Goal: Task Accomplishment & Management: Manage account settings

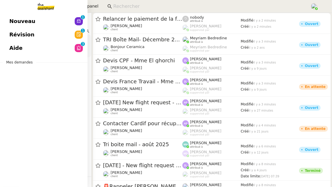
click at [16, 36] on span "Révision" at bounding box center [21, 34] width 25 height 9
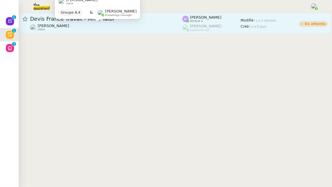
click at [129, 26] on div "[PERSON_NAME] client" at bounding box center [106, 28] width 152 height 8
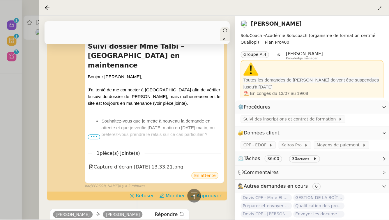
scroll to position [142, 0]
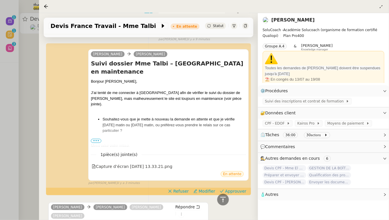
click at [4, 47] on div at bounding box center [194, 110] width 389 height 220
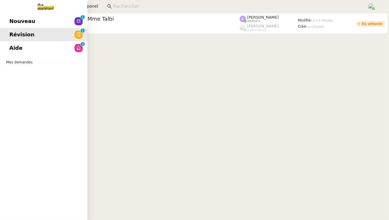
click at [8, 50] on link "Aide 0 1 2 3 4 5 6 7 8 9" at bounding box center [43, 47] width 87 height 13
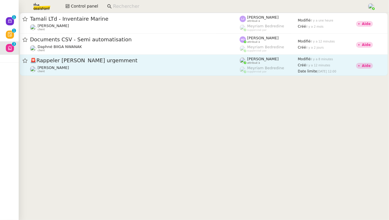
click at [127, 62] on span "🚨 Rappeler [PERSON_NAME] urgemment" at bounding box center [135, 60] width 210 height 5
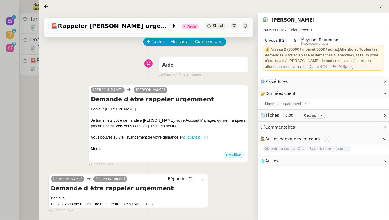
scroll to position [41, 0]
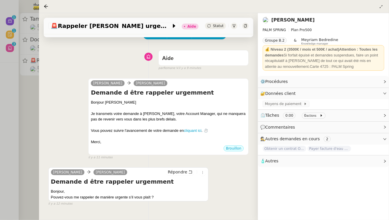
click at [24, 161] on div at bounding box center [194, 110] width 389 height 220
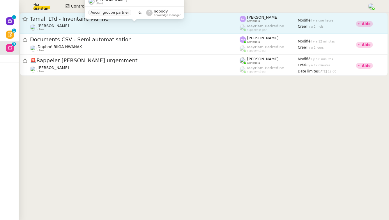
click at [105, 30] on div "[PERSON_NAME] client" at bounding box center [135, 28] width 210 height 8
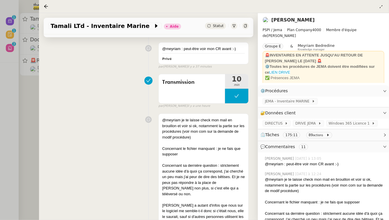
scroll to position [85, 0]
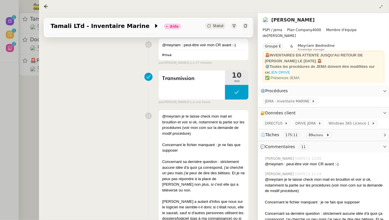
click at [0, 108] on div at bounding box center [194, 110] width 389 height 220
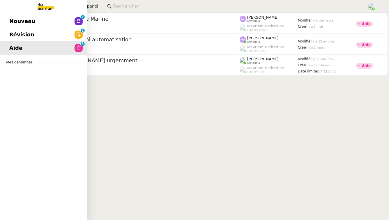
click at [12, 21] on span "Nouveau" at bounding box center [22, 21] width 26 height 9
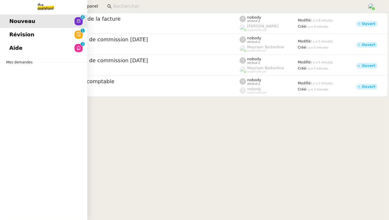
click at [50, 31] on link "Révision 0 1 2 3 4 5 6 7 8 9" at bounding box center [43, 34] width 87 height 13
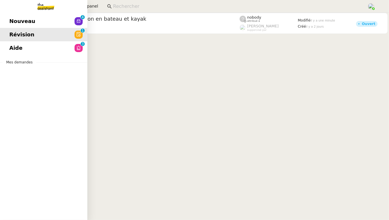
click at [50, 31] on link "Révision 0 1 2 3 4 5 6 7 8 9" at bounding box center [43, 34] width 87 height 13
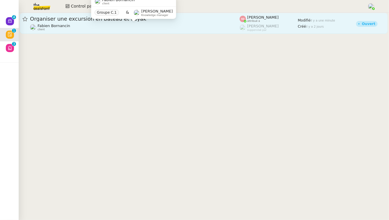
click at [47, 25] on span "Fabien Bornancin" at bounding box center [54, 26] width 33 height 4
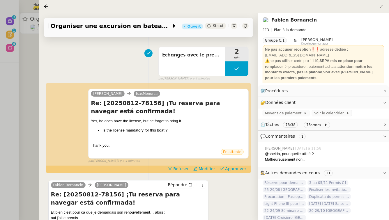
scroll to position [38, 0]
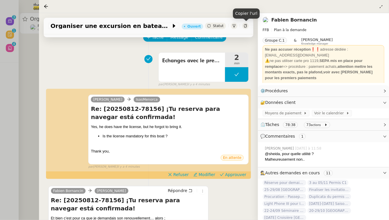
click at [243, 27] on div at bounding box center [245, 26] width 6 height 6
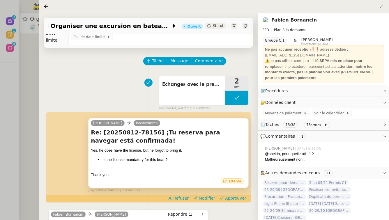
scroll to position [16, 0]
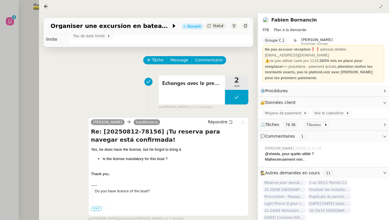
click at [0, 57] on div at bounding box center [194, 110] width 389 height 220
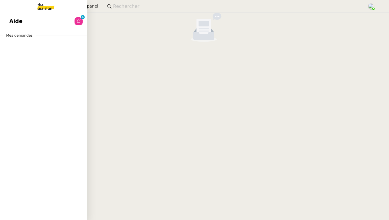
click at [33, 24] on link "Aide 0 1 2 3 4 5 6 7 8 9" at bounding box center [43, 21] width 87 height 13
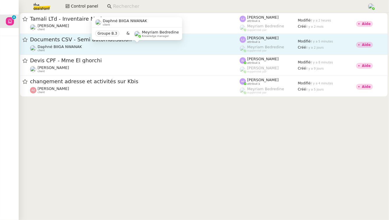
click at [135, 46] on div "Daphné BIIGA NWANAK client" at bounding box center [135, 49] width 210 height 8
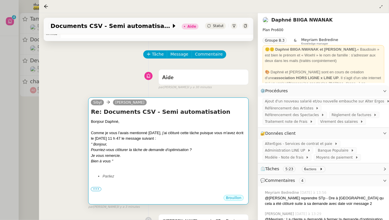
scroll to position [22, 0]
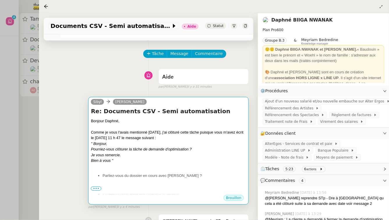
click at [25, 126] on div at bounding box center [194, 110] width 389 height 220
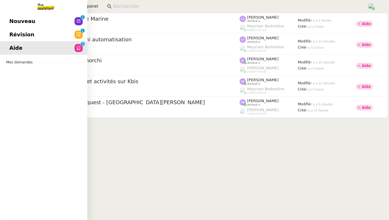
click at [13, 21] on span "Nouveau" at bounding box center [22, 21] width 26 height 9
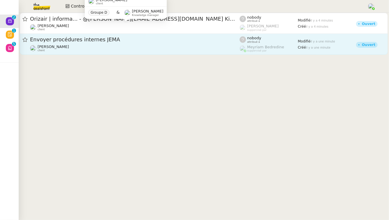
click at [153, 42] on span "Envoyer procédures internes JEMA" at bounding box center [135, 39] width 210 height 5
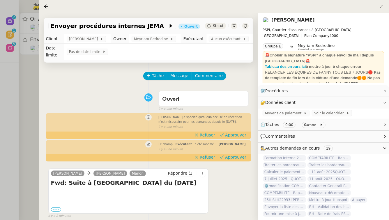
click at [57, 187] on label "•••" at bounding box center [56, 210] width 10 height 4
click at [0, 0] on input "•••" at bounding box center [0, 0] width 0 height 0
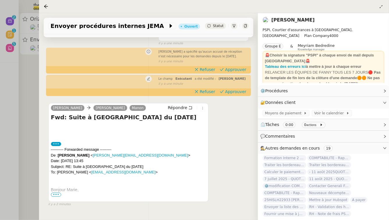
scroll to position [75, 0]
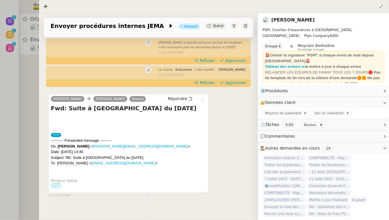
click at [57, 184] on span "•••" at bounding box center [56, 186] width 10 height 4
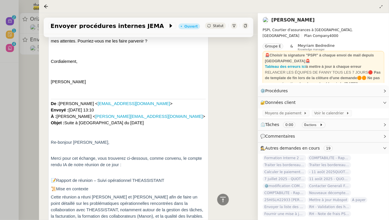
scroll to position [516, 0]
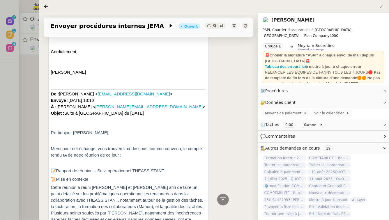
click at [20, 83] on div at bounding box center [194, 110] width 389 height 220
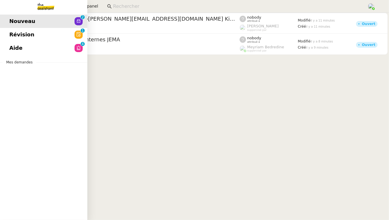
click at [26, 32] on span "Révision" at bounding box center [21, 34] width 25 height 9
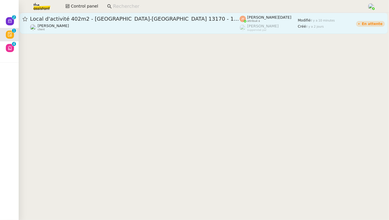
click at [139, 20] on span "Local d'activité 402m2 - [GEOGRAPHIC_DATA]-[GEOGRAPHIC_DATA] 13170 - 1 400 000€" at bounding box center [135, 18] width 210 height 5
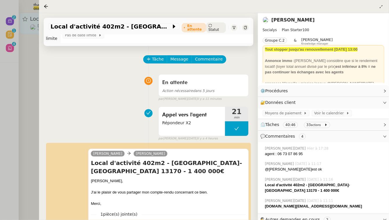
scroll to position [21, 0]
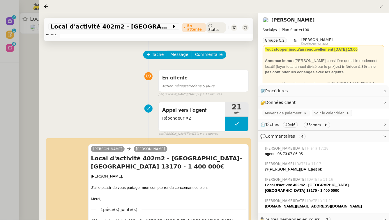
click at [22, 62] on div at bounding box center [194, 110] width 389 height 220
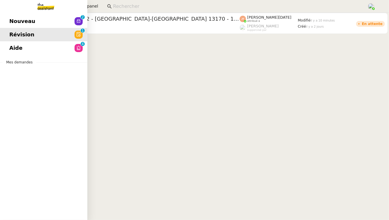
click at [14, 47] on span "Aide" at bounding box center [15, 48] width 13 height 9
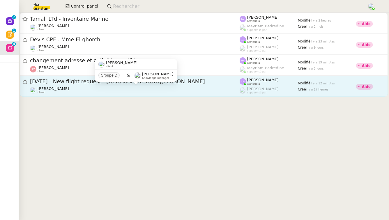
click at [144, 87] on div "[PERSON_NAME] client" at bounding box center [135, 91] width 210 height 8
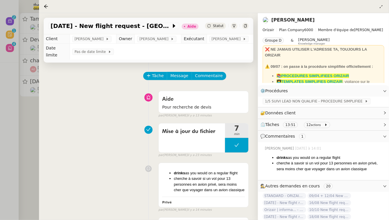
click at [20, 133] on div at bounding box center [194, 110] width 389 height 220
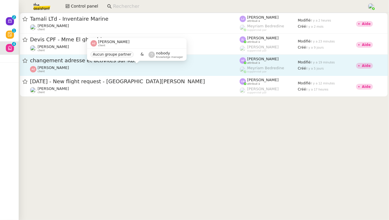
click at [96, 65] on div "[PERSON_NAME] client Aucun groupe partner & nobody Knowledge manager" at bounding box center [137, 51] width 100 height 27
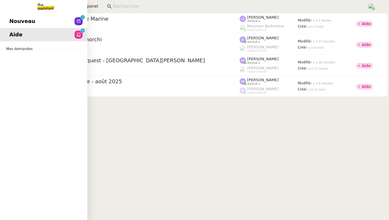
click at [53, 23] on link "Nouveau 0 1 2 3 4 5 6 7 8 9" at bounding box center [43, 21] width 87 height 13
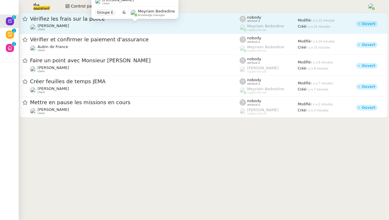
click at [53, 24] on span "[PERSON_NAME]" at bounding box center [53, 26] width 31 height 4
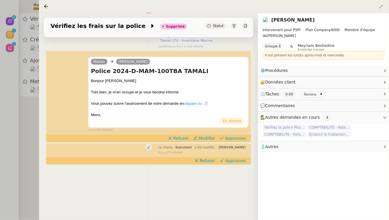
scroll to position [75, 0]
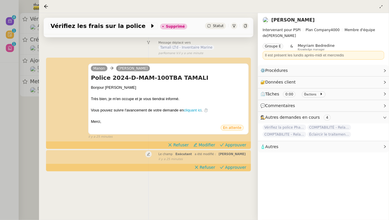
click at [16, 106] on div at bounding box center [194, 110] width 389 height 220
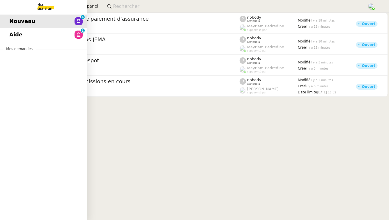
click at [28, 32] on link "Aide 0 1 2 3 4 5 6 7 8 9" at bounding box center [43, 34] width 87 height 13
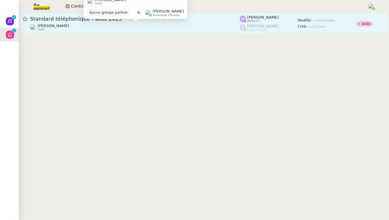
click at [160, 25] on div "[PERSON_NAME] client" at bounding box center [135, 28] width 210 height 8
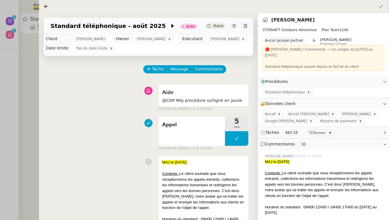
click at [0, 69] on div at bounding box center [194, 110] width 389 height 220
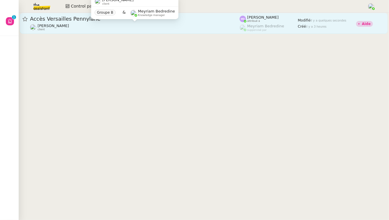
click at [199, 30] on div "[PERSON_NAME] client" at bounding box center [135, 28] width 210 height 8
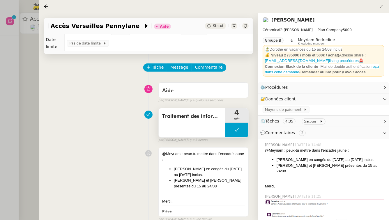
scroll to position [9, 0]
click at [11, 110] on div at bounding box center [194, 110] width 389 height 220
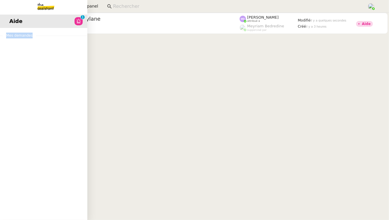
drag, startPoint x: 31, startPoint y: 36, endPoint x: 0, endPoint y: 34, distance: 31.5
click at [0, 34] on nz-divider "Mes demandes" at bounding box center [43, 36] width 87 height 6
click at [18, 36] on span "Mes demandes" at bounding box center [20, 36] width 34 height 6
drag, startPoint x: 7, startPoint y: 35, endPoint x: 33, endPoint y: 37, distance: 25.7
click at [33, 37] on span "Mes demandes" at bounding box center [20, 36] width 34 height 6
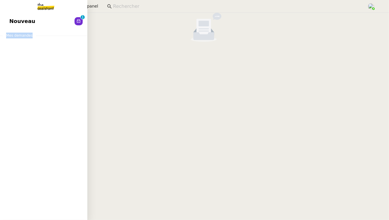
click at [14, 23] on span "Nouveau" at bounding box center [22, 21] width 26 height 9
click at [33, 17] on link "Révision 0 1 2 3 4 5 6 7 8 9" at bounding box center [43, 21] width 87 height 13
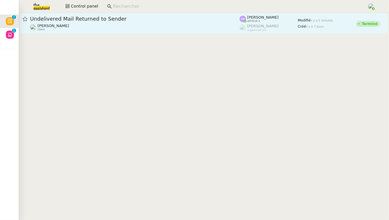
click at [147, 20] on span "Undelivered Mail Returned to Sender" at bounding box center [135, 18] width 210 height 5
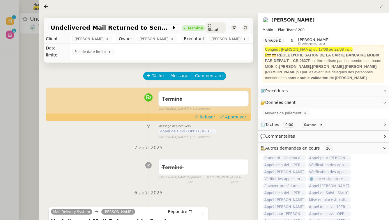
click at [23, 68] on div at bounding box center [194, 110] width 389 height 220
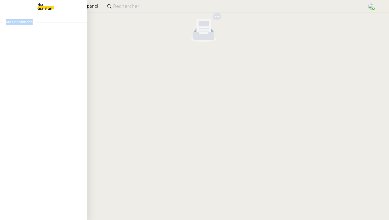
drag, startPoint x: 31, startPoint y: 23, endPoint x: 6, endPoint y: 23, distance: 25.6
click at [6, 23] on span "Mes demandes" at bounding box center [20, 22] width 34 height 6
drag, startPoint x: 7, startPoint y: 22, endPoint x: 31, endPoint y: 23, distance: 24.5
click at [31, 23] on span "Mes demandes" at bounding box center [20, 22] width 34 height 6
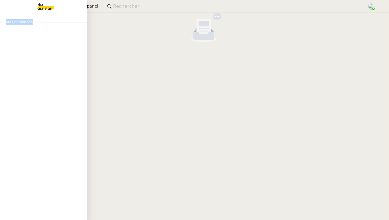
click at [31, 23] on span "Mes demandes" at bounding box center [20, 22] width 34 height 6
drag, startPoint x: 31, startPoint y: 23, endPoint x: 5, endPoint y: 22, distance: 26.0
click at [5, 22] on span "Mes demandes" at bounding box center [20, 22] width 34 height 6
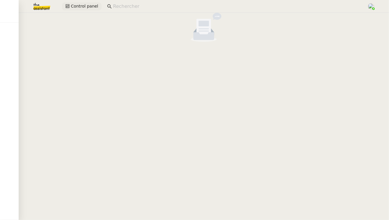
click at [84, 7] on span "Control panel" at bounding box center [84, 6] width 27 height 7
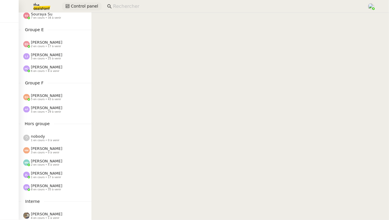
scroll to position [221, 0]
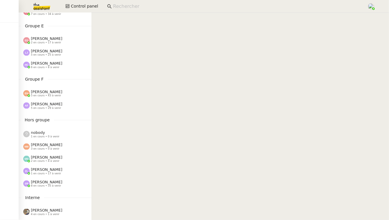
click at [66, 132] on div "nobody 1 en cours • 0 à venir" at bounding box center [57, 135] width 68 height 8
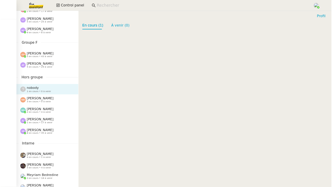
scroll to position [256, 0]
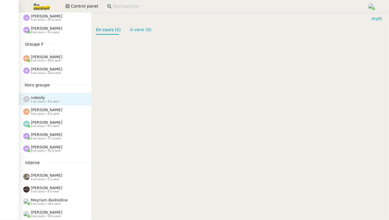
click at [66, 114] on div "[PERSON_NAME] 3 en cours • 0 à venir" at bounding box center [57, 112] width 68 height 8
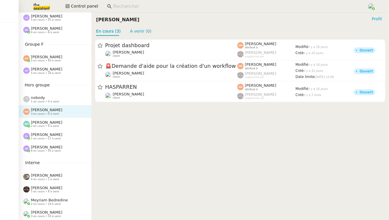
click at [53, 187] on div "[PERSON_NAME] 3 en cours • 10 à venir" at bounding box center [55, 214] width 73 height 12
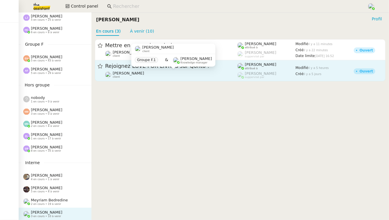
click at [168, 76] on div "[PERSON_NAME] MAS client" at bounding box center [171, 75] width 132 height 8
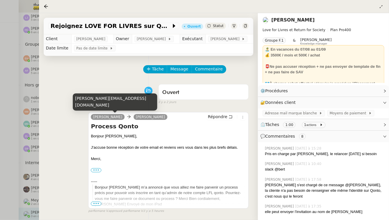
click at [30, 141] on div at bounding box center [194, 110] width 389 height 220
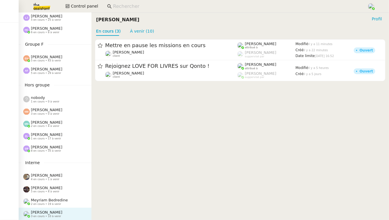
click at [64, 187] on span "Meyriam Bedredine" at bounding box center [49, 200] width 37 height 4
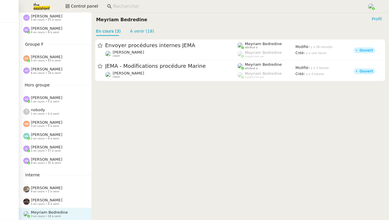
click at [47, 98] on span "[PERSON_NAME]" at bounding box center [46, 98] width 31 height 4
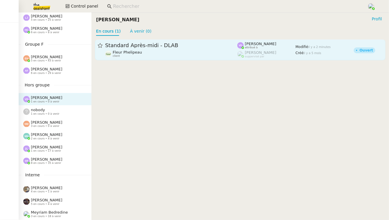
click at [159, 57] on div "Fleur Phelipeau client" at bounding box center [171, 54] width 132 height 8
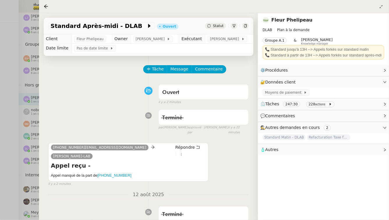
click at [7, 109] on div at bounding box center [194, 110] width 389 height 220
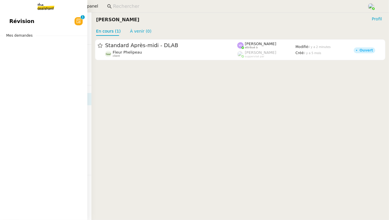
click at [10, 21] on span "Révision" at bounding box center [21, 21] width 25 height 9
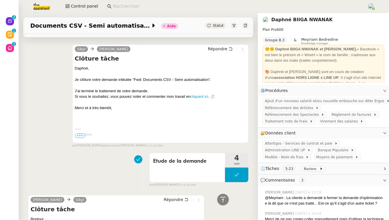
scroll to position [290, 0]
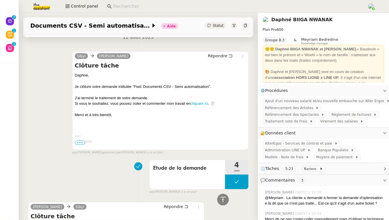
click at [205, 124] on div "Daphné﻿, Je clôture votre demande intitulée "Fwd: Documents CSV - Semi automati…" at bounding box center [160, 126] width 171 height 106
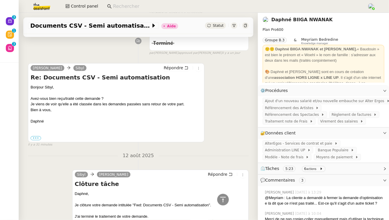
scroll to position [177, 0]
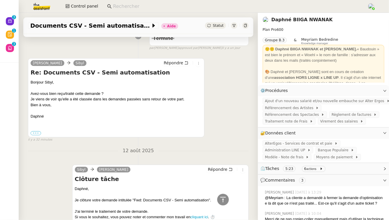
click at [38, 134] on label "•••" at bounding box center [36, 133] width 10 height 4
click at [0, 0] on input "•••" at bounding box center [0, 0] width 0 height 0
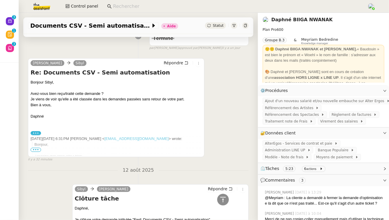
click at [35, 151] on span "•••" at bounding box center [36, 150] width 10 height 4
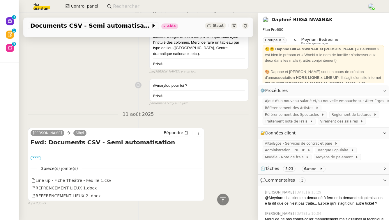
scroll to position [651, 0]
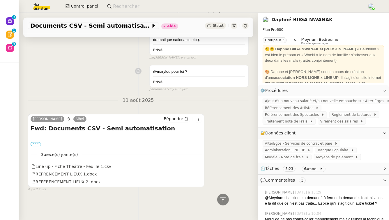
click at [36, 142] on label "•••" at bounding box center [36, 144] width 10 height 4
click at [0, 0] on input "•••" at bounding box center [0, 0] width 0 height 0
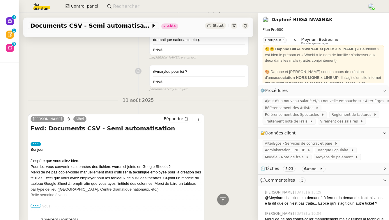
click at [34, 205] on span "•••" at bounding box center [36, 206] width 10 height 4
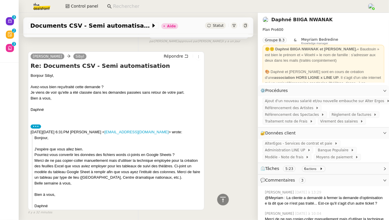
scroll to position [0, 0]
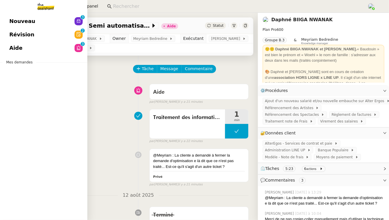
click at [23, 24] on span "Nouveau" at bounding box center [22, 21] width 26 height 9
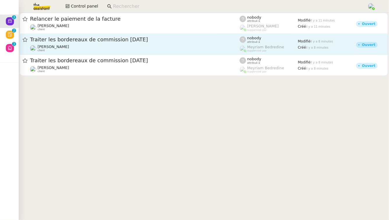
click at [146, 38] on span "Traiter les bordereaux de commission [DATE]" at bounding box center [135, 39] width 210 height 5
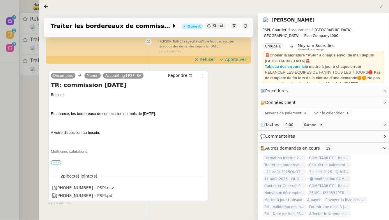
scroll to position [99, 0]
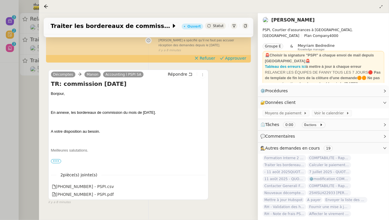
click at [26, 140] on div at bounding box center [194, 110] width 389 height 220
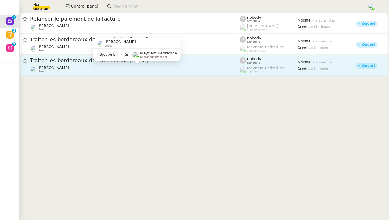
click at [112, 66] on div "Fanny Eyraud client" at bounding box center [135, 70] width 210 height 8
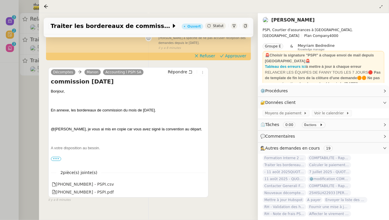
scroll to position [105, 0]
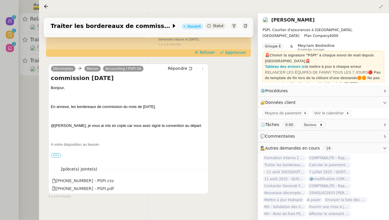
click at [28, 149] on div at bounding box center [194, 110] width 389 height 220
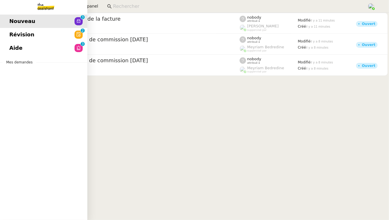
click at [27, 35] on span "Révision" at bounding box center [21, 34] width 25 height 9
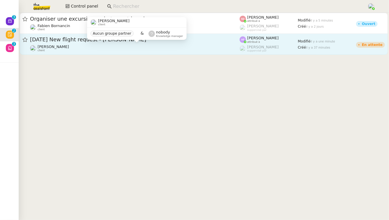
click at [203, 50] on div "[PERSON_NAME] client" at bounding box center [135, 49] width 210 height 8
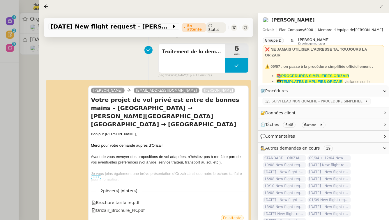
scroll to position [81, 0]
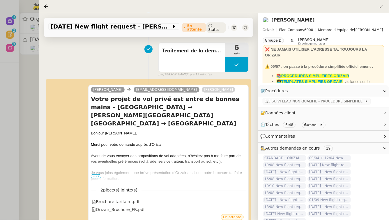
click at [30, 120] on div at bounding box center [194, 110] width 389 height 220
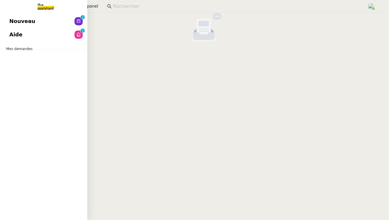
click at [29, 21] on span "Nouveau" at bounding box center [22, 21] width 26 height 9
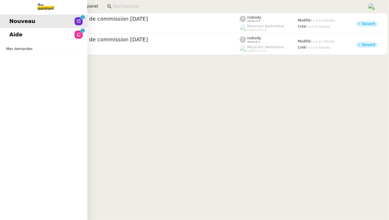
click at [46, 35] on link "Aide 0 1 2 3 4 5 6 7 8 9" at bounding box center [43, 34] width 87 height 13
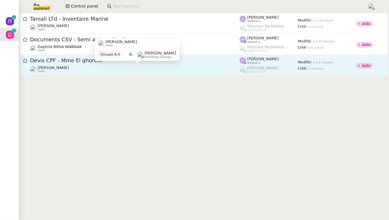
click at [116, 73] on div "[PERSON_NAME] client" at bounding box center [135, 70] width 210 height 8
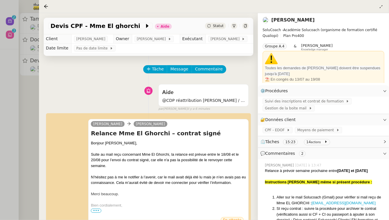
click at [50, 89] on div "Aide @CDP réattribution stéphanie / relance à prévoir semaine prochaine entre l…" at bounding box center [148, 97] width 200 height 30
click at [25, 90] on div at bounding box center [194, 110] width 389 height 220
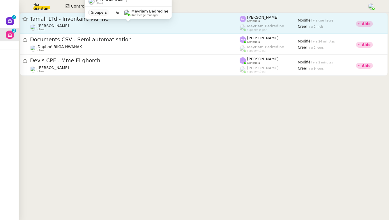
click at [95, 26] on div "[PERSON_NAME] client" at bounding box center [135, 28] width 210 height 8
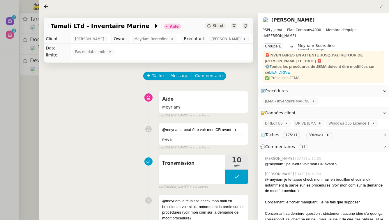
click at [20, 100] on div at bounding box center [194, 110] width 389 height 220
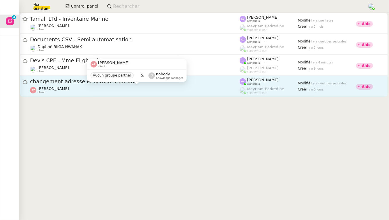
click at [77, 93] on div "Aurélien Zanker client" at bounding box center [135, 91] width 210 height 8
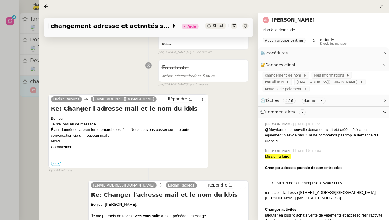
scroll to position [136, 0]
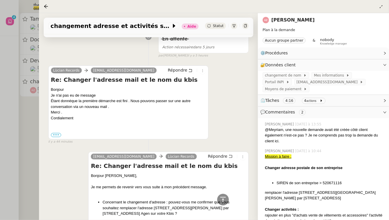
click at [1, 66] on div at bounding box center [194, 110] width 389 height 220
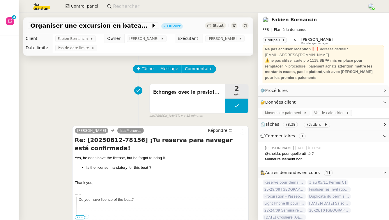
scroll to position [99, 0]
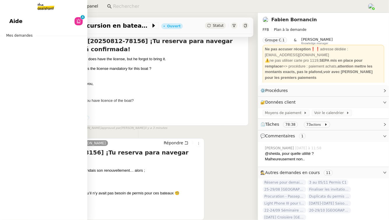
click at [34, 19] on link "Aide 0 1 2 3 4 5 6 7 8 9" at bounding box center [43, 21] width 87 height 13
